Goal: Task Accomplishment & Management: Manage account settings

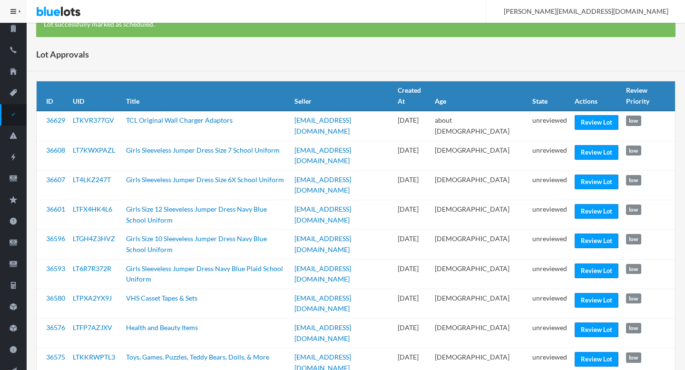
scroll to position [145, 0]
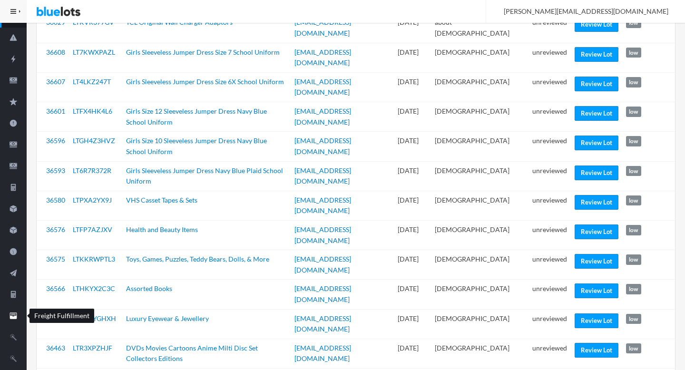
click at [10, 321] on ion-icon "filing" at bounding box center [13, 317] width 27 height 10
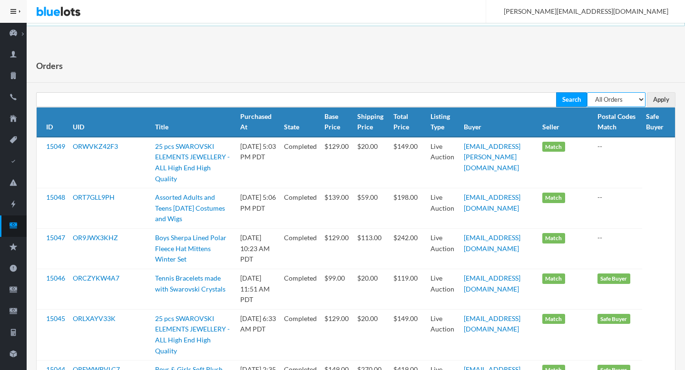
click at [494, 96] on select "All Orders Pending Completed Under review Cancelled" at bounding box center [616, 99] width 59 height 15
select select "pending"
click at [494, 92] on select "All Orders Pending Completed Under review Cancelled" at bounding box center [616, 99] width 59 height 15
click at [494, 103] on input "Apply" at bounding box center [661, 99] width 29 height 15
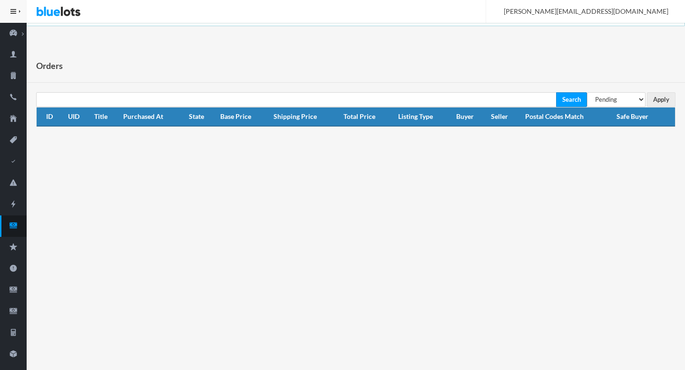
select select "under_review"
click at [587, 92] on select "All Orders Pending Completed Under review Cancelled" at bounding box center [616, 99] width 59 height 15
click at [667, 96] on input "Apply" at bounding box center [661, 99] width 29 height 15
click at [18, 227] on icon "cash" at bounding box center [13, 225] width 27 height 9
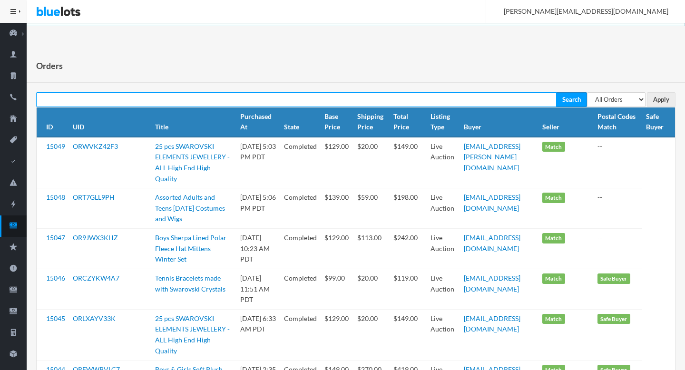
paste input "OR44J9RFJX"
type input "OR44J9RFJX"
click at [556, 92] on input "Search" at bounding box center [571, 99] width 31 height 15
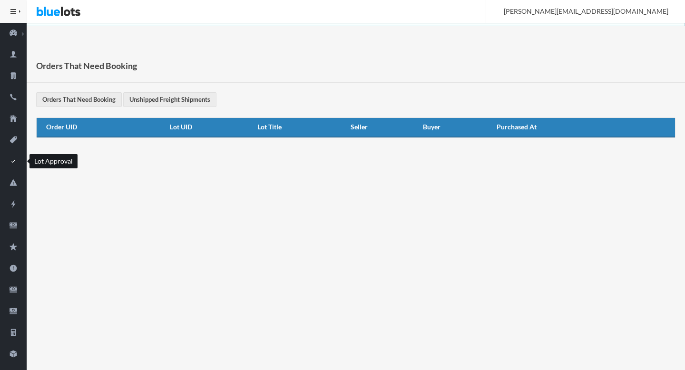
click at [13, 160] on icon "checkmark" at bounding box center [13, 161] width 27 height 9
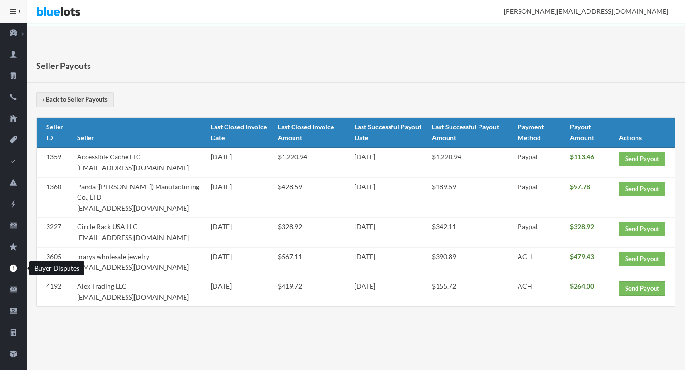
click at [10, 275] on link "Buyer Disputes" at bounding box center [13, 268] width 27 height 21
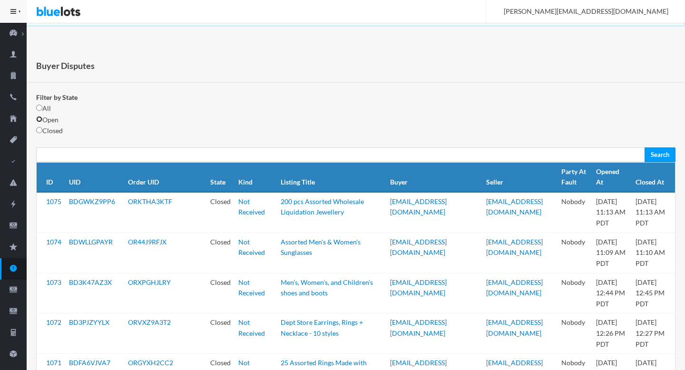
click at [40, 121] on input "radio" at bounding box center [39, 119] width 6 height 6
radio input "true"
click at [657, 153] on input "Search" at bounding box center [660, 155] width 31 height 15
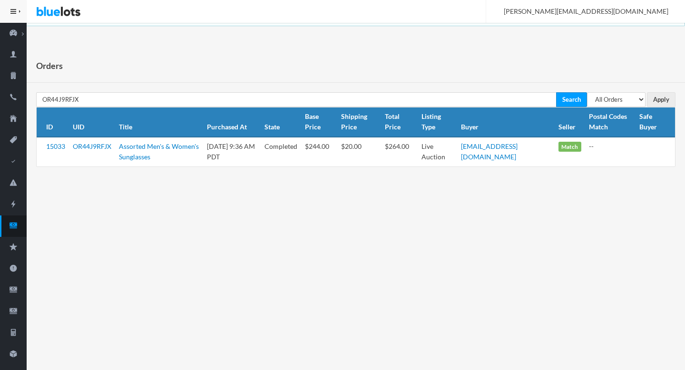
click at [97, 146] on link "OR44J9RFJX" at bounding box center [92, 146] width 39 height 8
click at [19, 228] on icon "cash" at bounding box center [13, 225] width 27 height 9
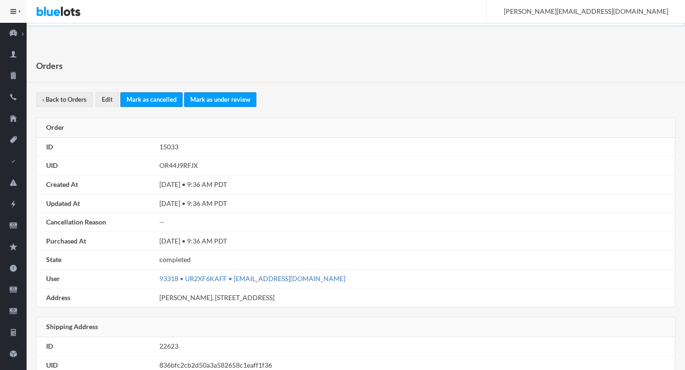
click at [262, 282] on link "93318 • UR2XF6KAFF • [EMAIL_ADDRESS][DOMAIN_NAME]" at bounding box center [252, 279] width 186 height 8
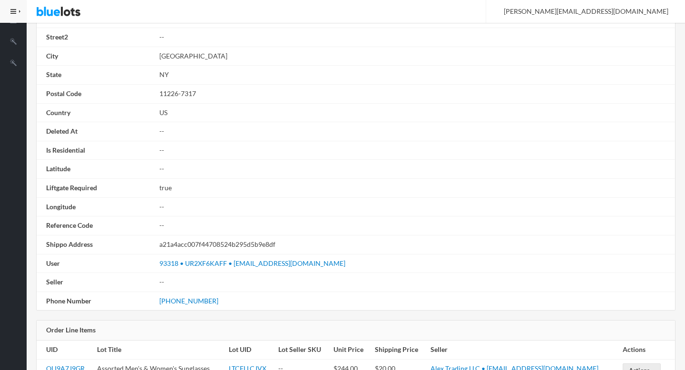
scroll to position [540, 0]
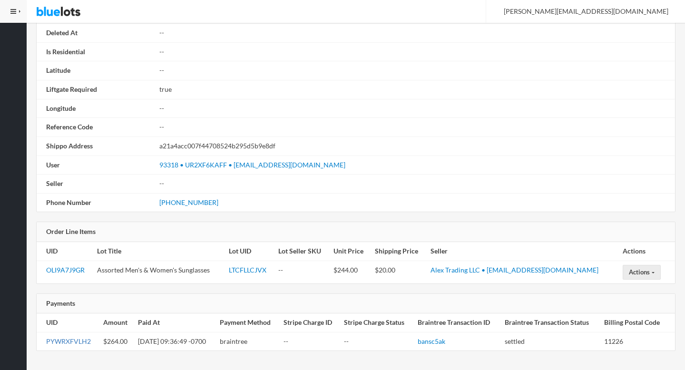
click at [64, 345] on link "PYWRXFVLH2" at bounding box center [68, 341] width 45 height 8
click at [57, 271] on link "OLI9A7J9GR" at bounding box center [65, 270] width 39 height 8
drag, startPoint x: 591, startPoint y: 269, endPoint x: 509, endPoint y: 268, distance: 82.4
click at [509, 268] on td "Alex Trading LLC • alextrading.b2b@gmail.com" at bounding box center [523, 272] width 192 height 23
copy link "alextrading.b2b@gmail.com"
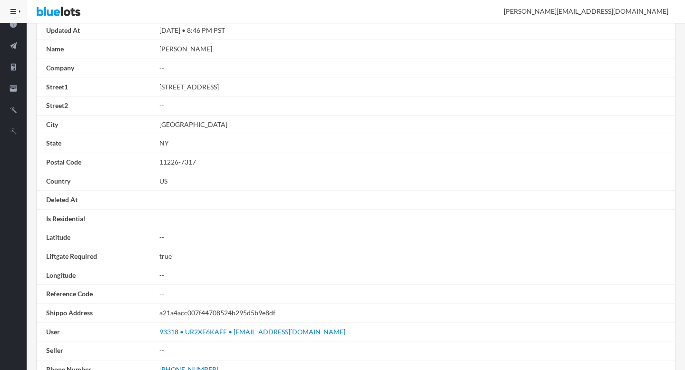
scroll to position [0, 0]
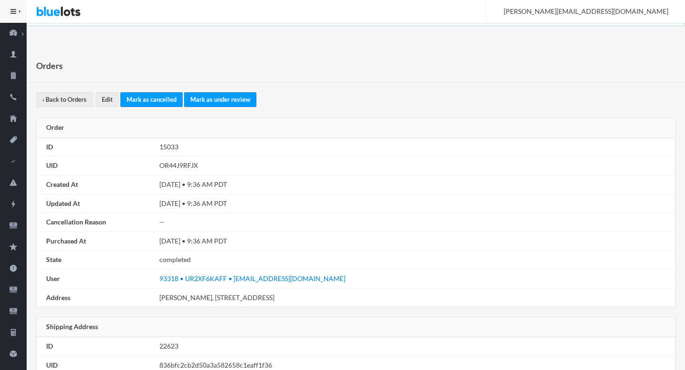
click at [184, 167] on td "OR44J9RFJX" at bounding box center [416, 166] width 520 height 19
copy td "OR44J9RFJX"
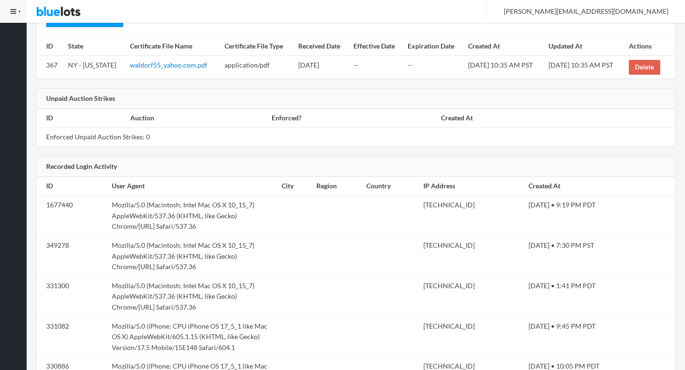
scroll to position [1226, 0]
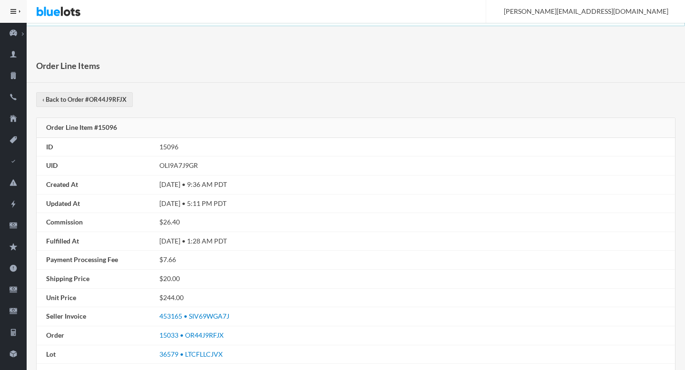
scroll to position [327, 0]
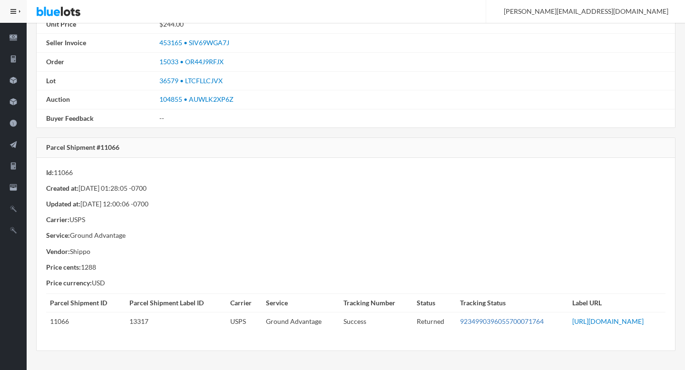
click at [460, 317] on link "9234990396055700071764" at bounding box center [502, 321] width 84 height 8
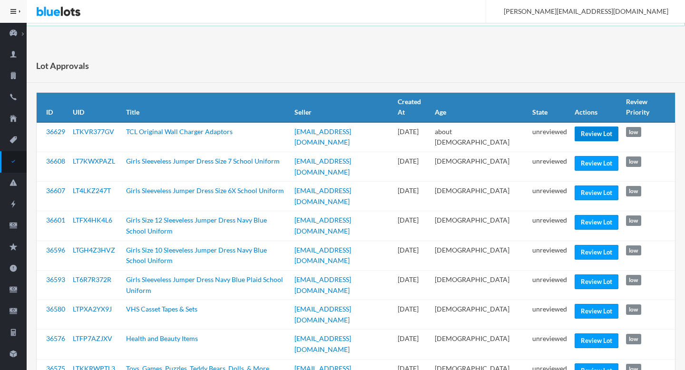
click at [597, 135] on link "Review Lot" at bounding box center [597, 134] width 44 height 15
click at [601, 187] on link "Review Lot" at bounding box center [597, 193] width 44 height 15
click at [593, 216] on link "Review Lot" at bounding box center [597, 222] width 44 height 15
click at [592, 275] on link "Review Lot" at bounding box center [597, 282] width 44 height 15
click at [589, 334] on link "Review Lot" at bounding box center [597, 341] width 44 height 15
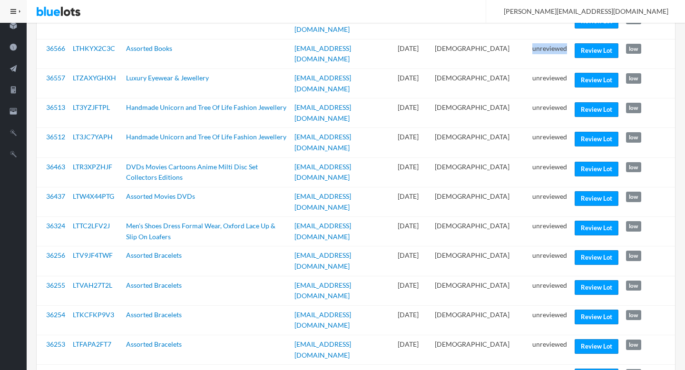
scroll to position [350, 0]
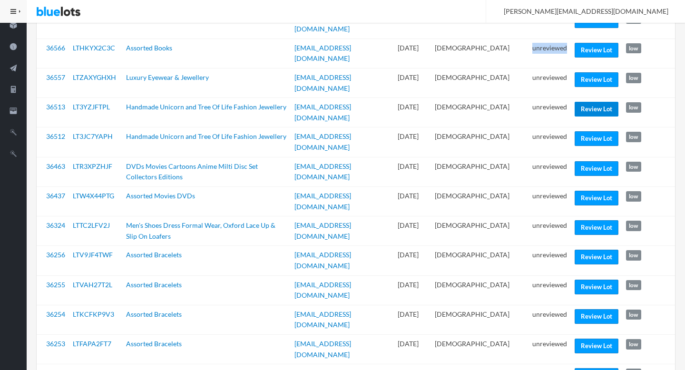
click at [609, 102] on link "Review Lot" at bounding box center [597, 109] width 44 height 15
click at [587, 220] on link "Review Lot" at bounding box center [597, 227] width 44 height 15
click at [584, 309] on link "Review Lot" at bounding box center [597, 316] width 44 height 15
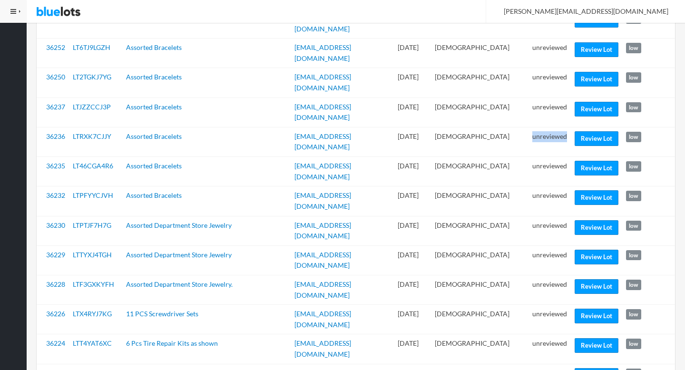
scroll to position [679, 0]
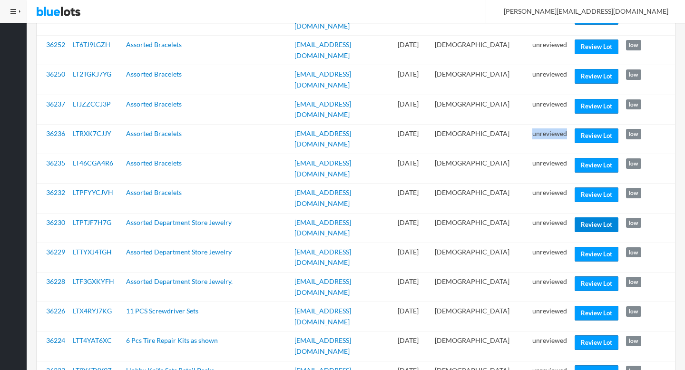
click at [589, 218] on link "Review Lot" at bounding box center [597, 225] width 44 height 15
click at [587, 277] on link "Review Lot" at bounding box center [597, 284] width 44 height 15
click at [585, 336] on link "Review Lot" at bounding box center [597, 343] width 44 height 15
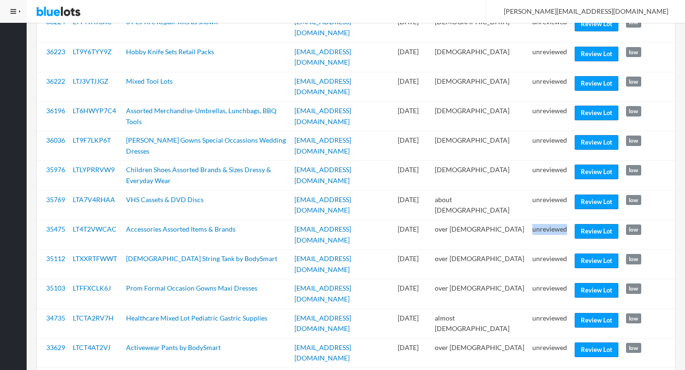
scroll to position [1000, 0]
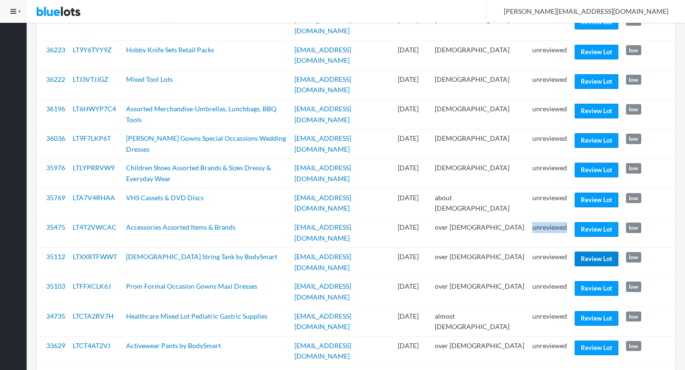
click at [596, 252] on link "Review Lot" at bounding box center [597, 259] width 44 height 15
click at [582, 281] on link "Review Lot" at bounding box center [597, 288] width 44 height 15
click at [589, 341] on link "Review Lot" at bounding box center [597, 348] width 44 height 15
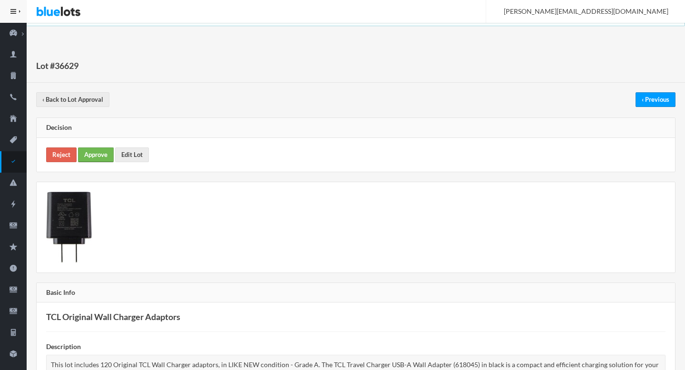
click at [98, 153] on link "Approve" at bounding box center [96, 155] width 36 height 15
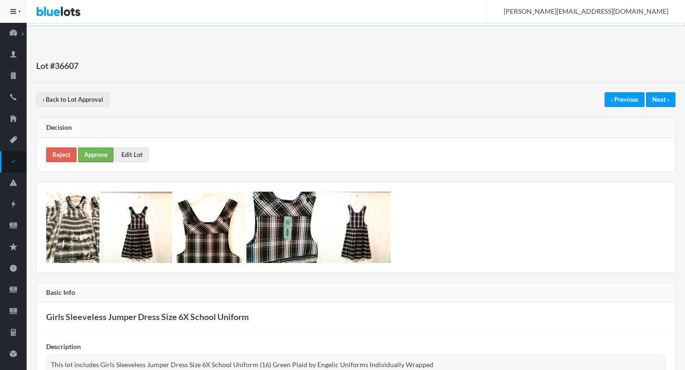
click at [111, 154] on link "Approve" at bounding box center [96, 155] width 36 height 15
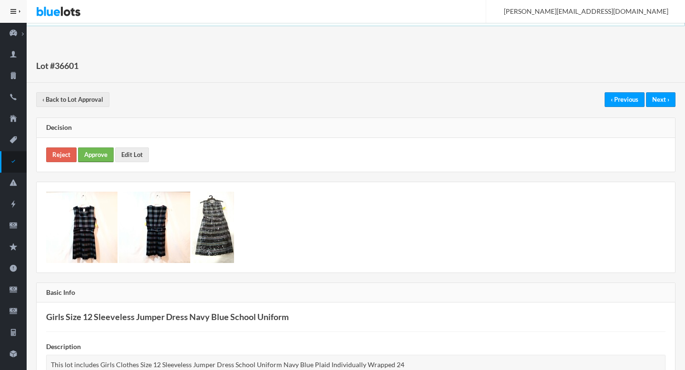
click at [109, 151] on link "Approve" at bounding box center [96, 155] width 36 height 15
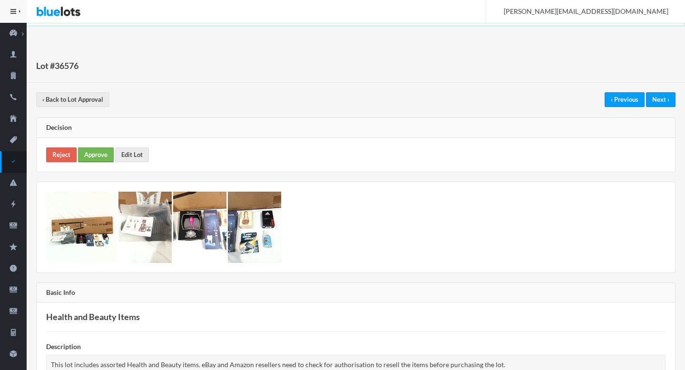
click at [99, 152] on link "Approve" at bounding box center [96, 155] width 36 height 15
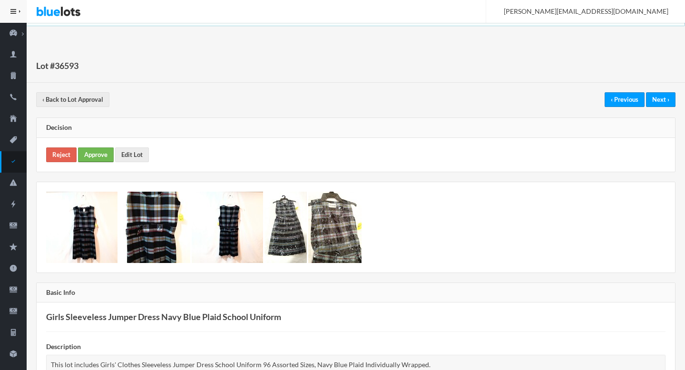
click at [97, 158] on link "Approve" at bounding box center [96, 155] width 36 height 15
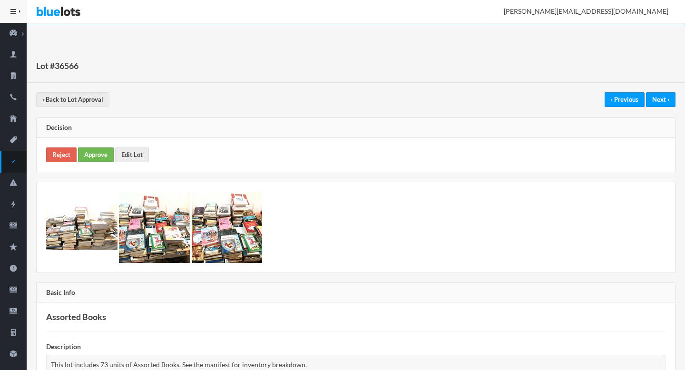
click at [103, 153] on link "Approve" at bounding box center [96, 155] width 36 height 15
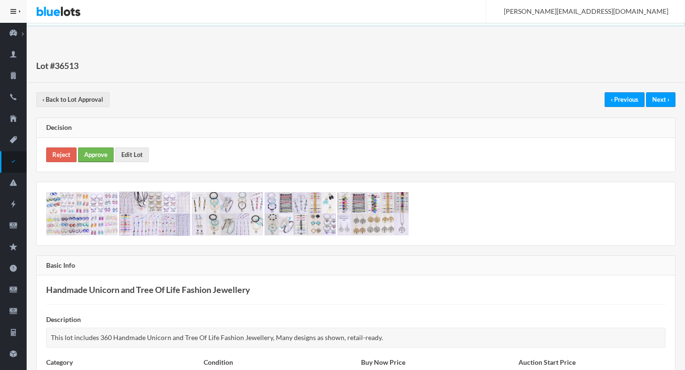
click at [88, 160] on link "Approve" at bounding box center [96, 155] width 36 height 15
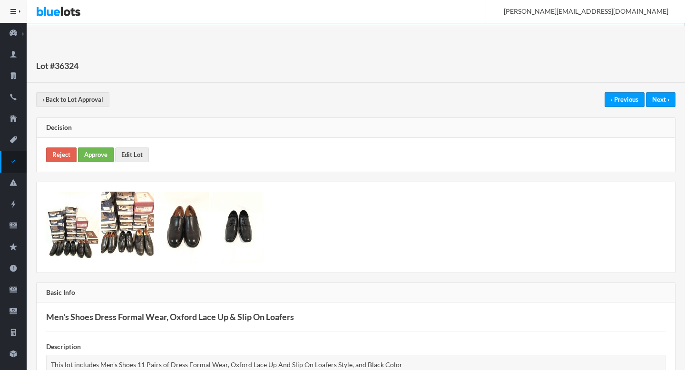
click at [102, 157] on link "Approve" at bounding box center [96, 155] width 36 height 15
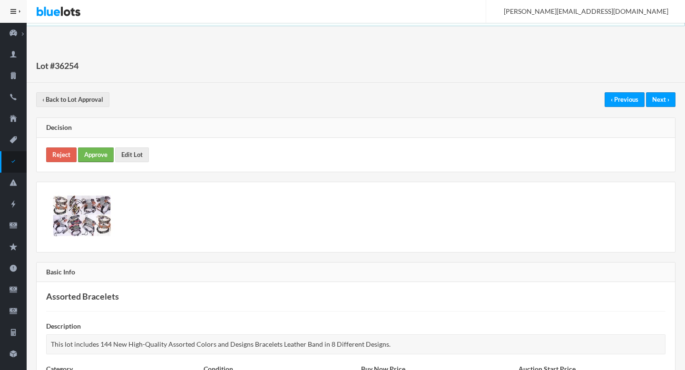
click at [92, 157] on link "Approve" at bounding box center [96, 155] width 36 height 15
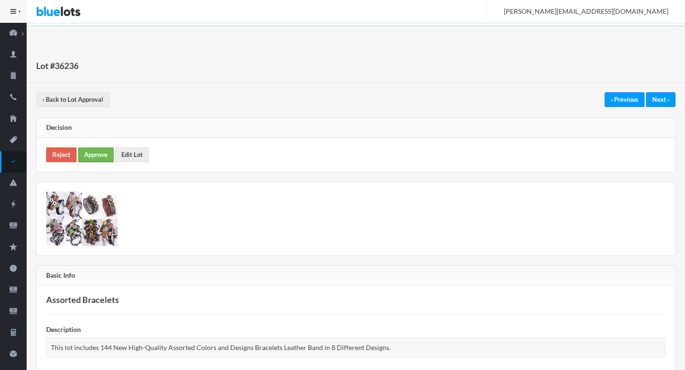
click at [101, 160] on link "Approve" at bounding box center [96, 155] width 36 height 15
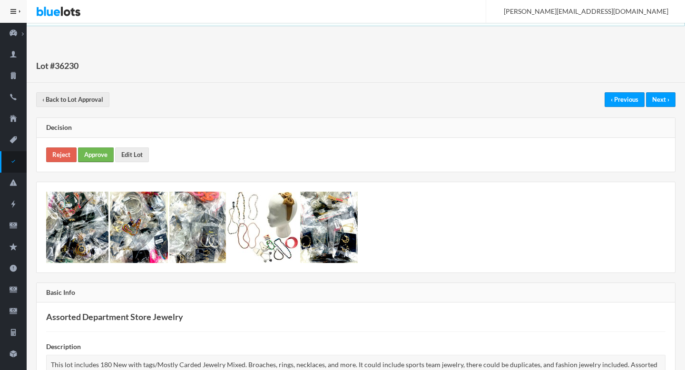
click at [102, 153] on link "Approve" at bounding box center [96, 155] width 36 height 15
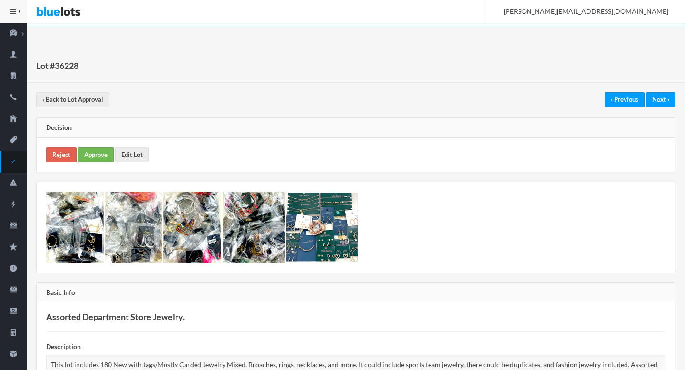
click at [81, 152] on link "Approve" at bounding box center [96, 155] width 36 height 15
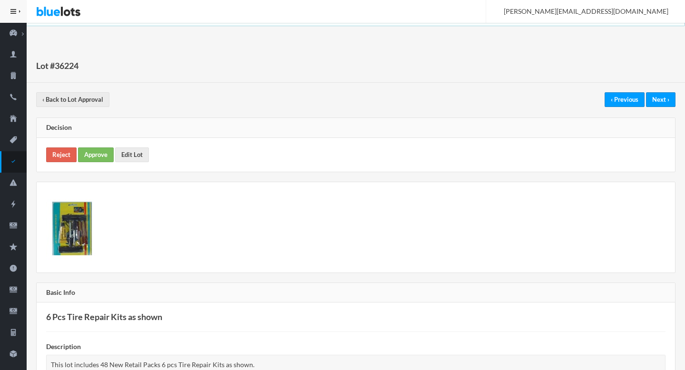
click at [88, 165] on div "Reject Approve Edit Lot" at bounding box center [356, 155] width 639 height 34
click at [104, 153] on link "Approve" at bounding box center [96, 155] width 36 height 15
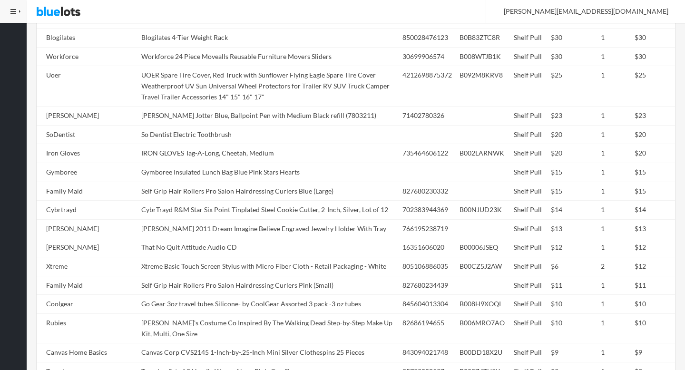
scroll to position [730, 0]
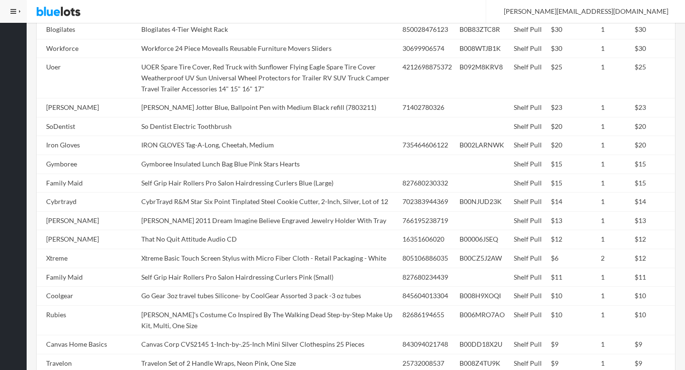
click at [237, 151] on td "IRON GLOVES Tag-A-Long, Cheetah, Medium" at bounding box center [268, 145] width 261 height 19
copy tr "IRON GLOVES Tag-A-Long, Cheetah, Medium"
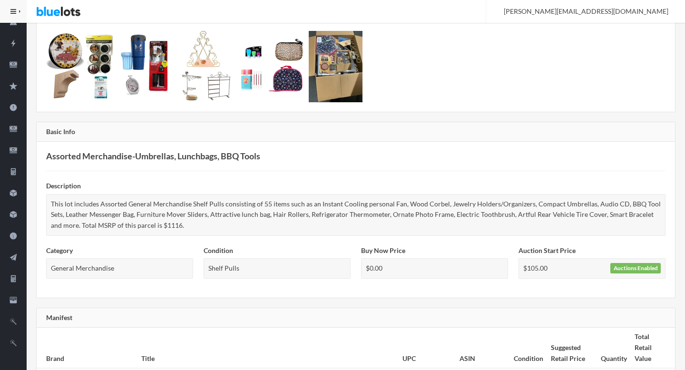
scroll to position [0, 0]
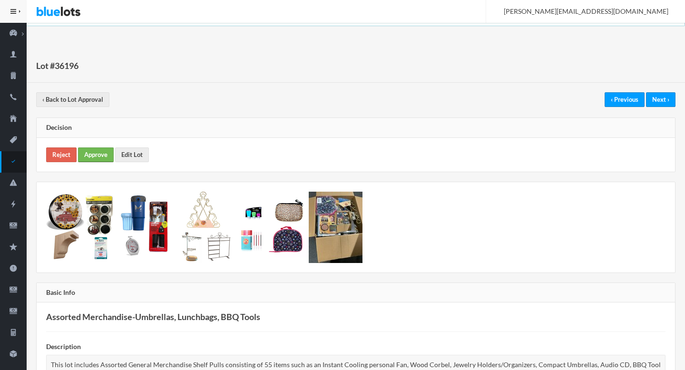
click at [103, 154] on link "Approve" at bounding box center [96, 155] width 36 height 15
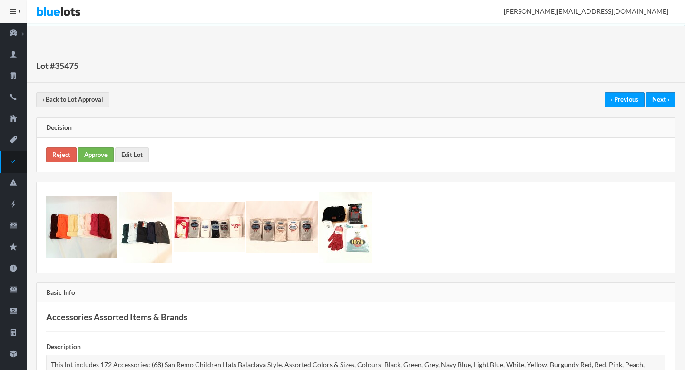
click at [99, 149] on link "Approve" at bounding box center [96, 155] width 36 height 15
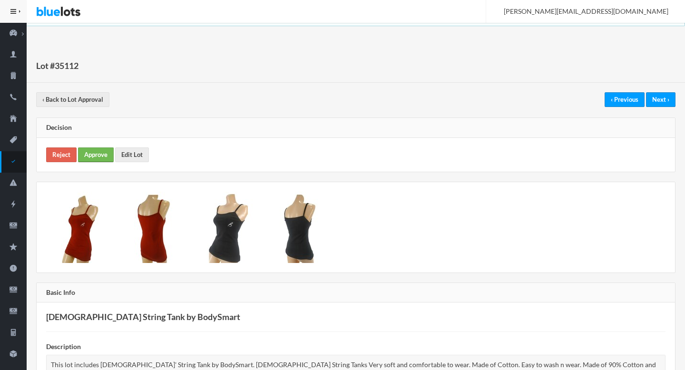
click at [95, 156] on link "Approve" at bounding box center [96, 155] width 36 height 15
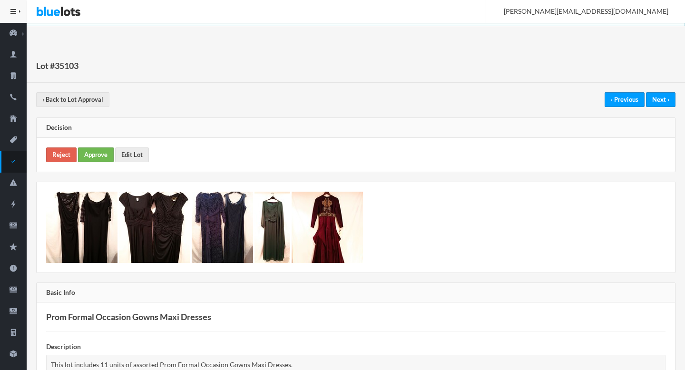
click at [99, 157] on link "Approve" at bounding box center [96, 155] width 36 height 15
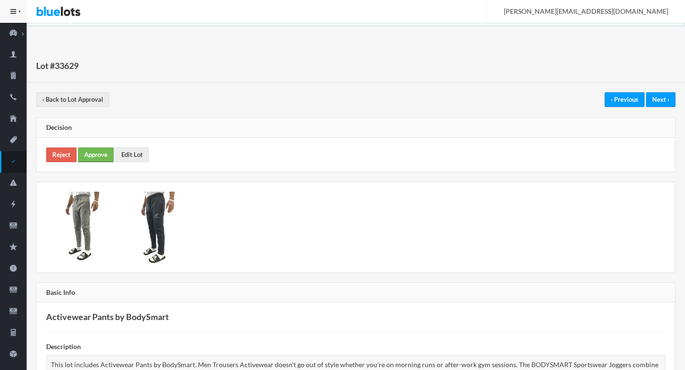
click at [100, 158] on link "Approve" at bounding box center [96, 155] width 36 height 15
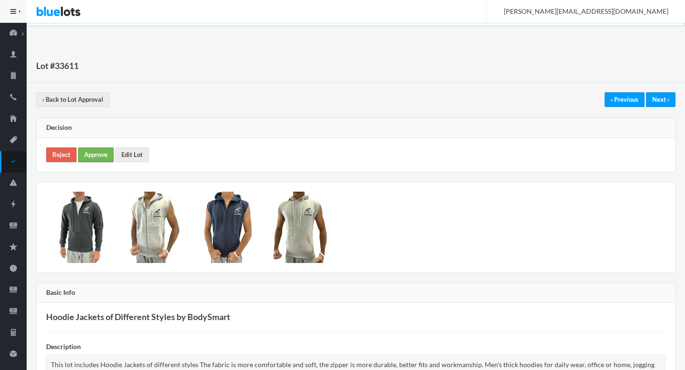
click at [106, 153] on link "Approve" at bounding box center [96, 155] width 36 height 15
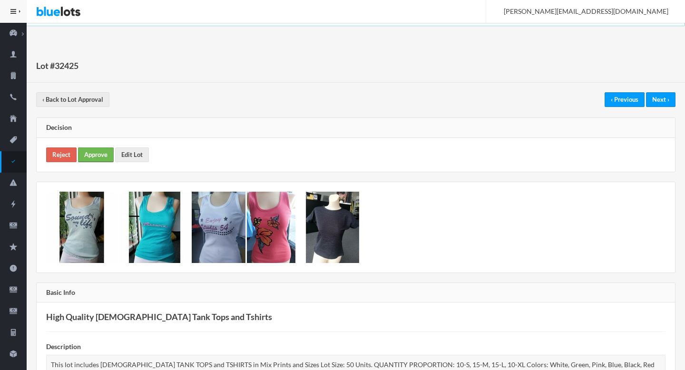
click at [91, 157] on link "Approve" at bounding box center [96, 155] width 36 height 15
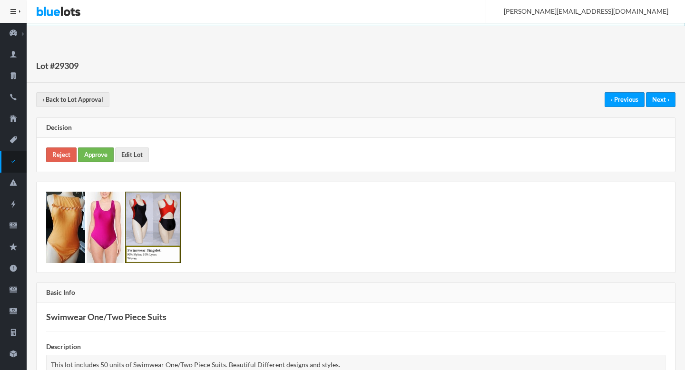
click at [94, 153] on link "Approve" at bounding box center [96, 155] width 36 height 15
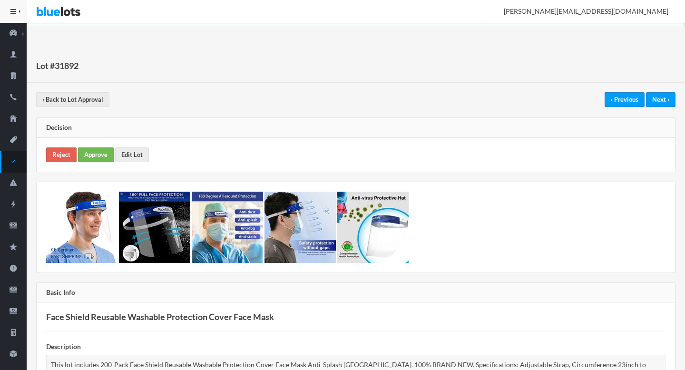
click at [99, 157] on link "Approve" at bounding box center [96, 155] width 36 height 15
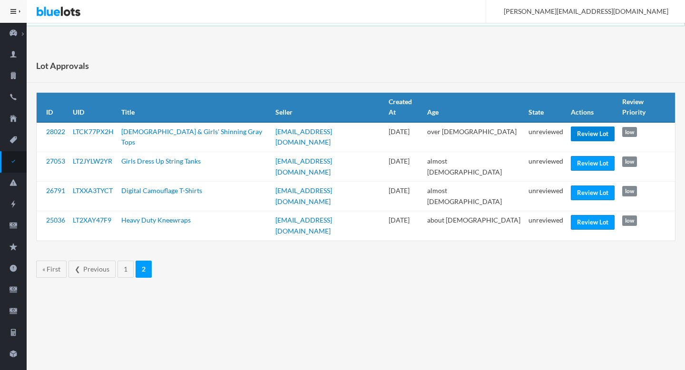
click at [571, 127] on link "Review Lot" at bounding box center [593, 134] width 44 height 15
click at [571, 186] on link "Review Lot" at bounding box center [593, 193] width 44 height 15
click at [571, 215] on link "Review Lot" at bounding box center [593, 222] width 44 height 15
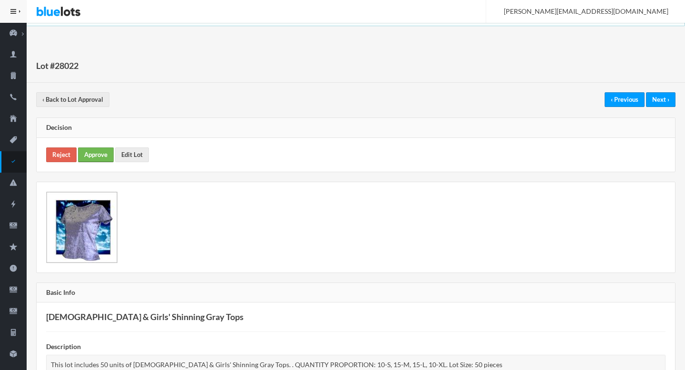
click at [107, 155] on link "Approve" at bounding box center [96, 155] width 36 height 15
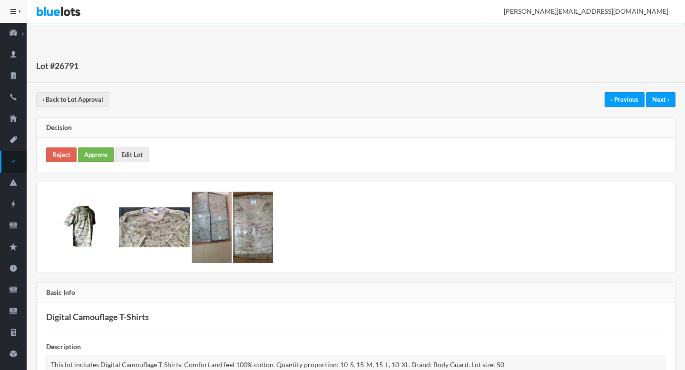
click at [96, 158] on link "Approve" at bounding box center [96, 155] width 36 height 15
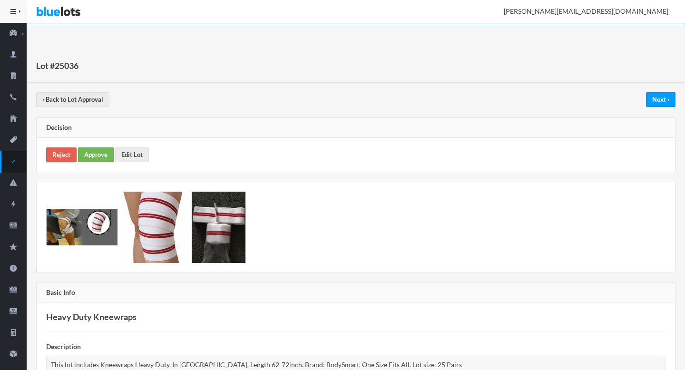
click at [90, 160] on link "Approve" at bounding box center [96, 155] width 36 height 15
